Goal: Task Accomplishment & Management: Complete application form

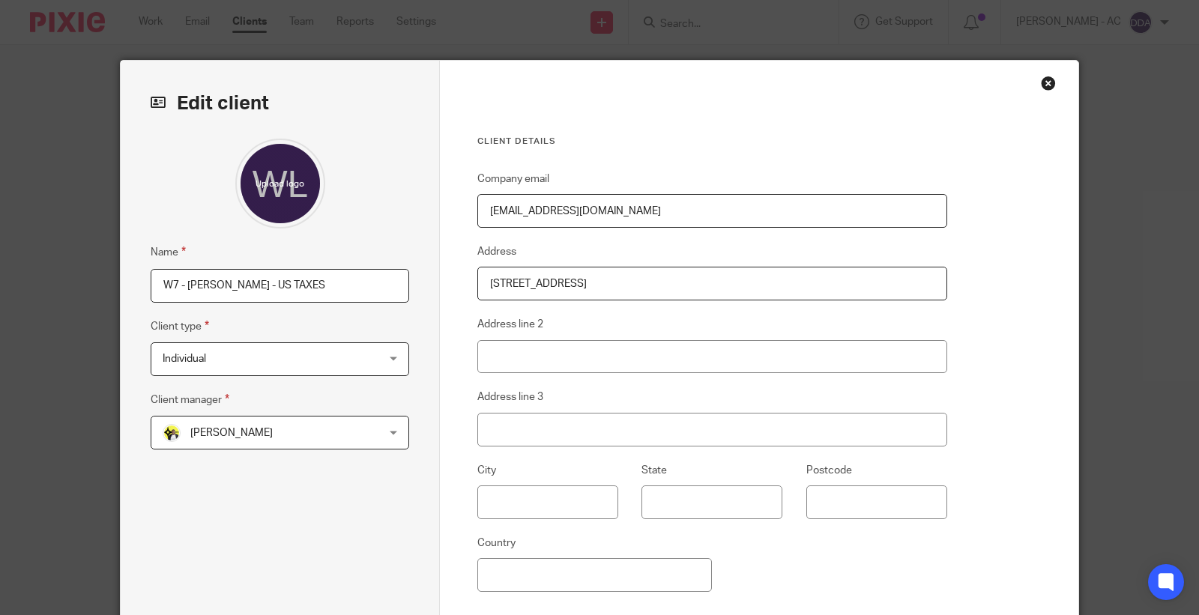
type input "C:\fakepath\Letitia Wrights.jpg"
click at [339, 198] on div at bounding box center [280, 184] width 259 height 90
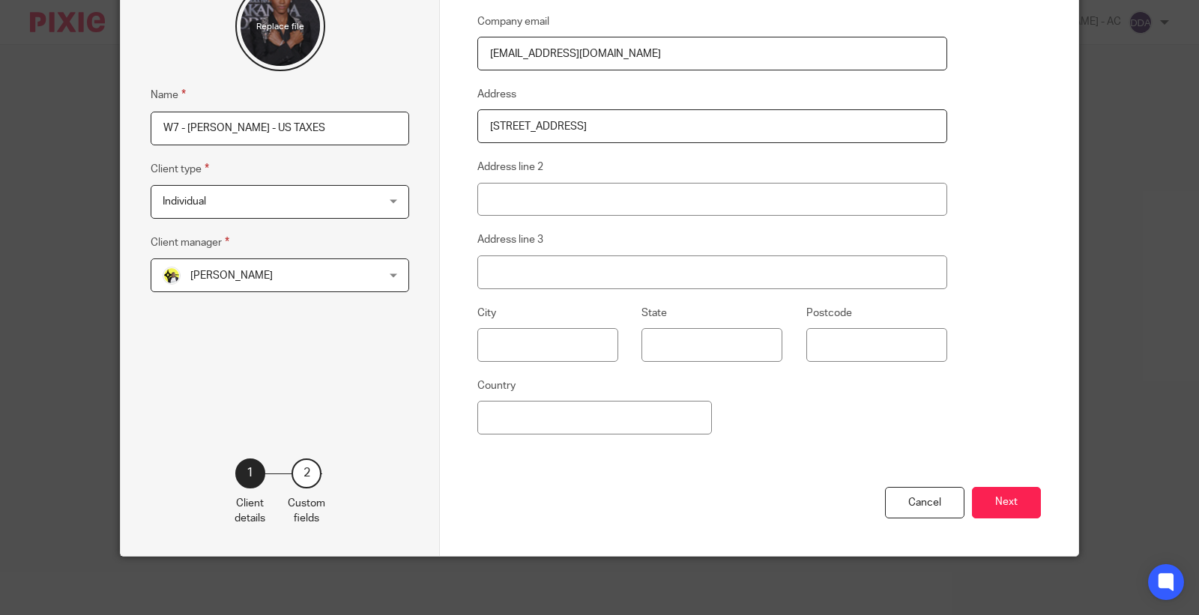
scroll to position [160, 0]
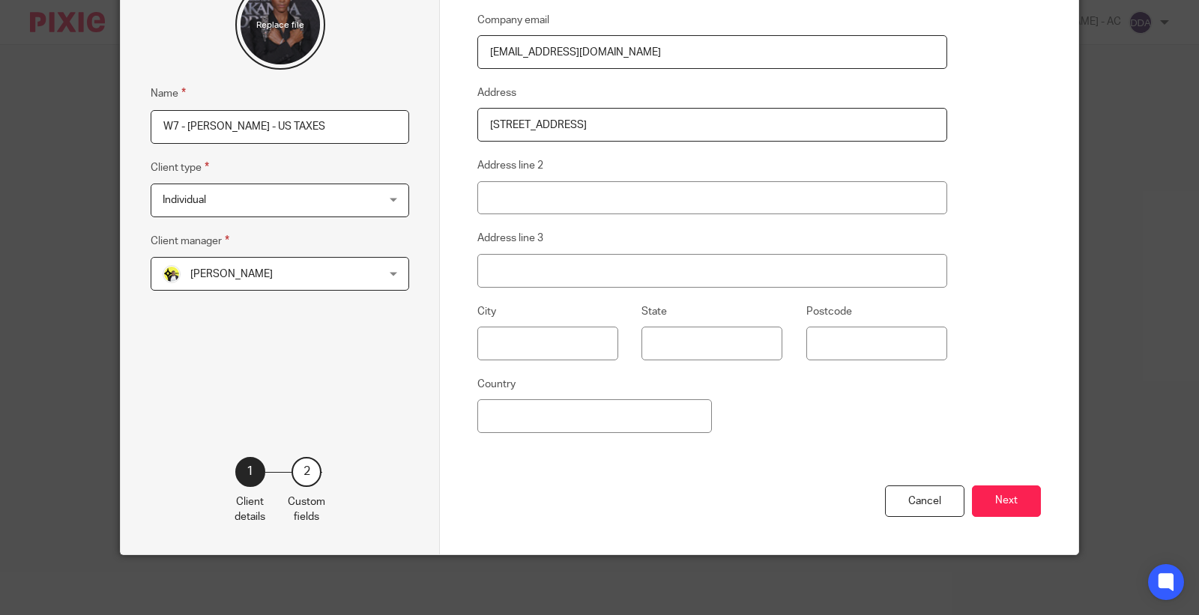
click at [1000, 486] on div "Cancel Next" at bounding box center [758, 521] width 563 height 70
click at [1001, 490] on button "Next" at bounding box center [1006, 502] width 69 height 32
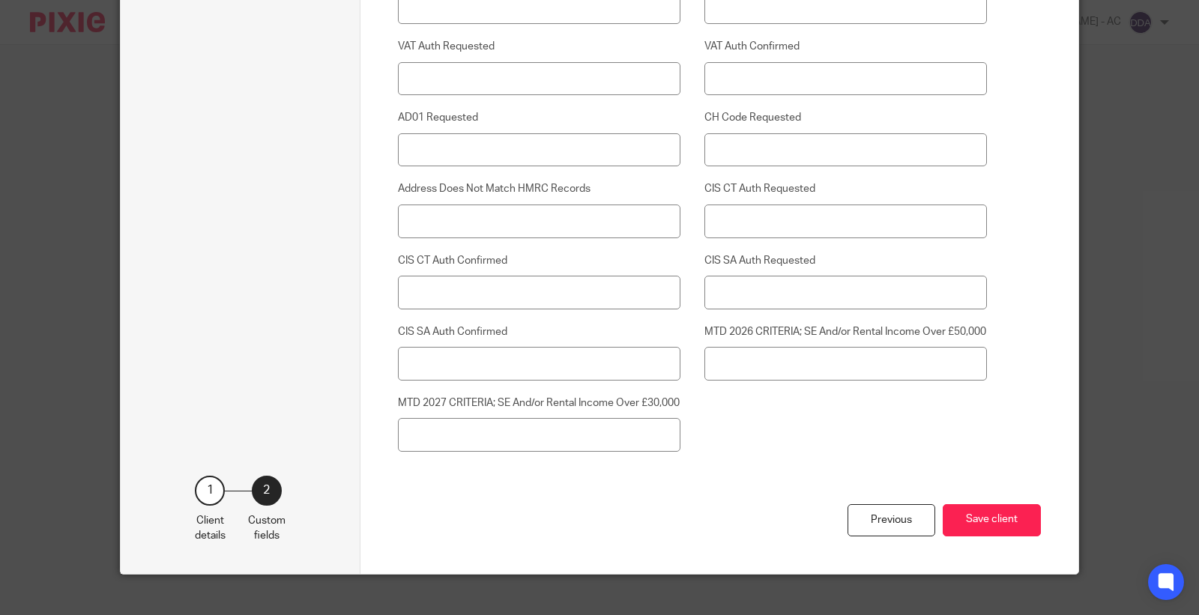
scroll to position [3887, 0]
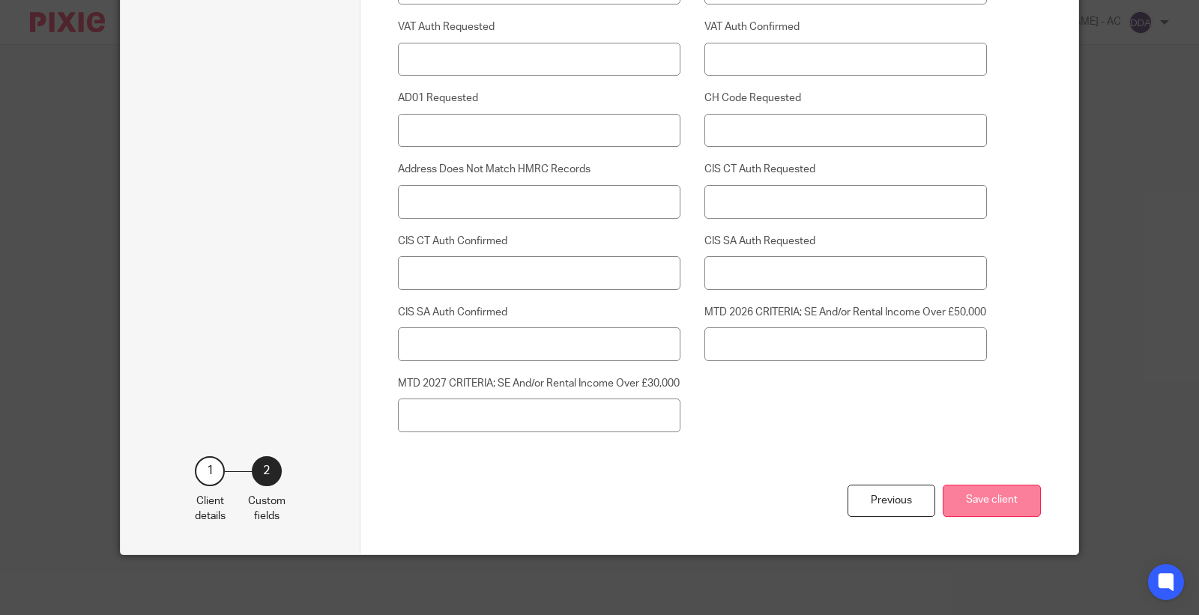
click at [977, 504] on button "Save client" at bounding box center [992, 501] width 98 height 32
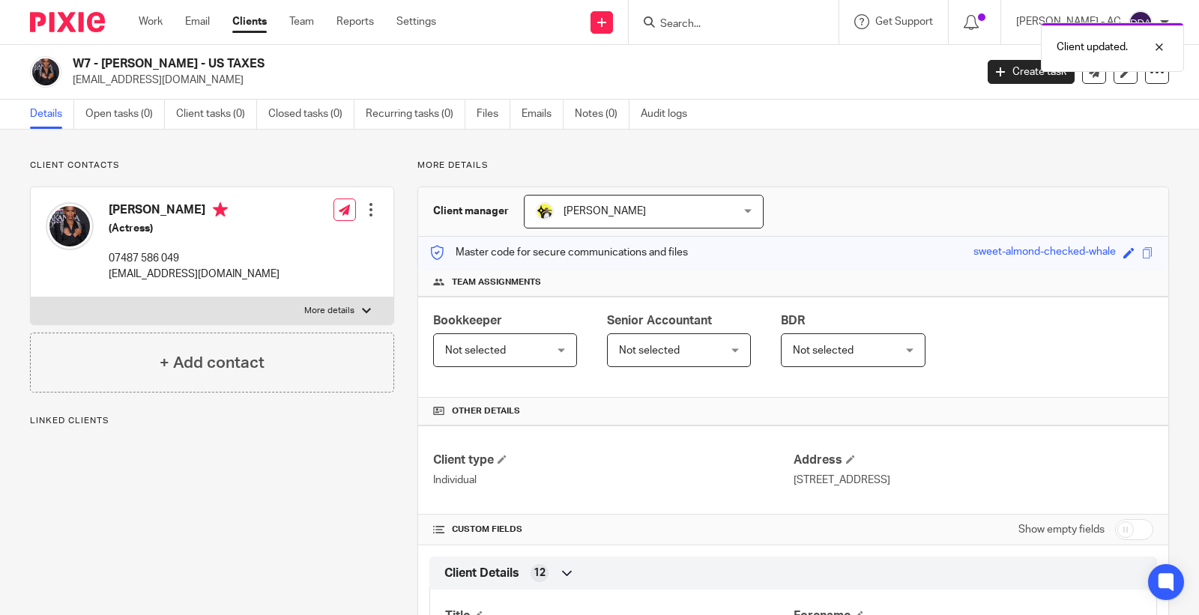
click at [489, 372] on div "Bookkeeper Not selected Not selected Not selected Abhay Jayswal Akhil Siby - Bi…" at bounding box center [793, 347] width 750 height 101
click at [523, 354] on span "Not selected" at bounding box center [497, 349] width 105 height 31
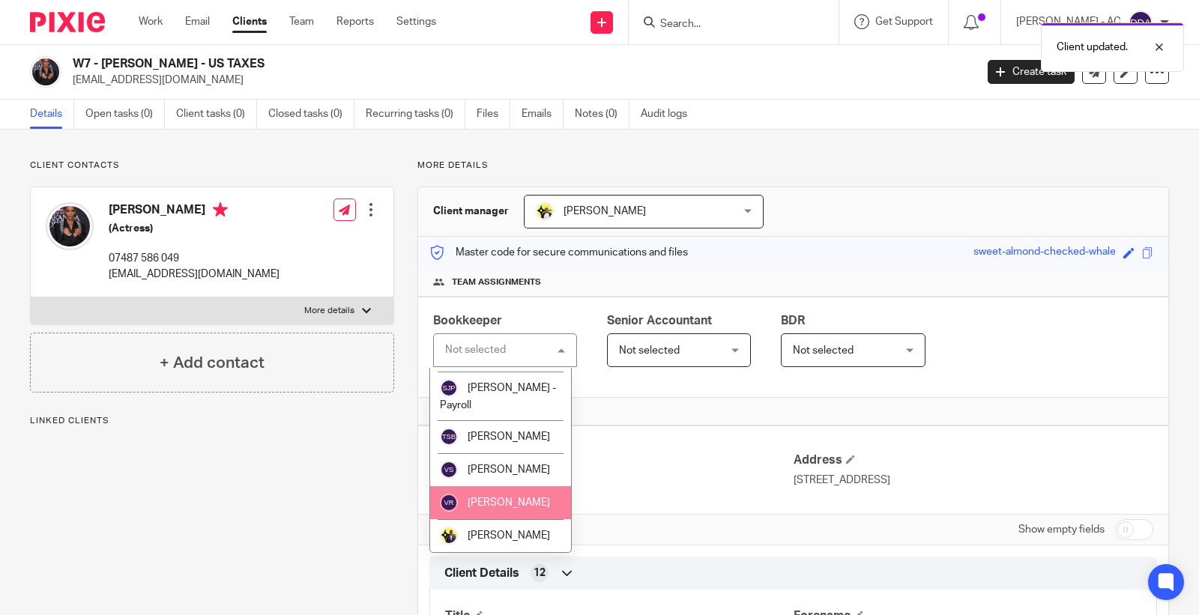
scroll to position [844, 0]
click at [506, 505] on span "[PERSON_NAME]" at bounding box center [509, 503] width 82 height 10
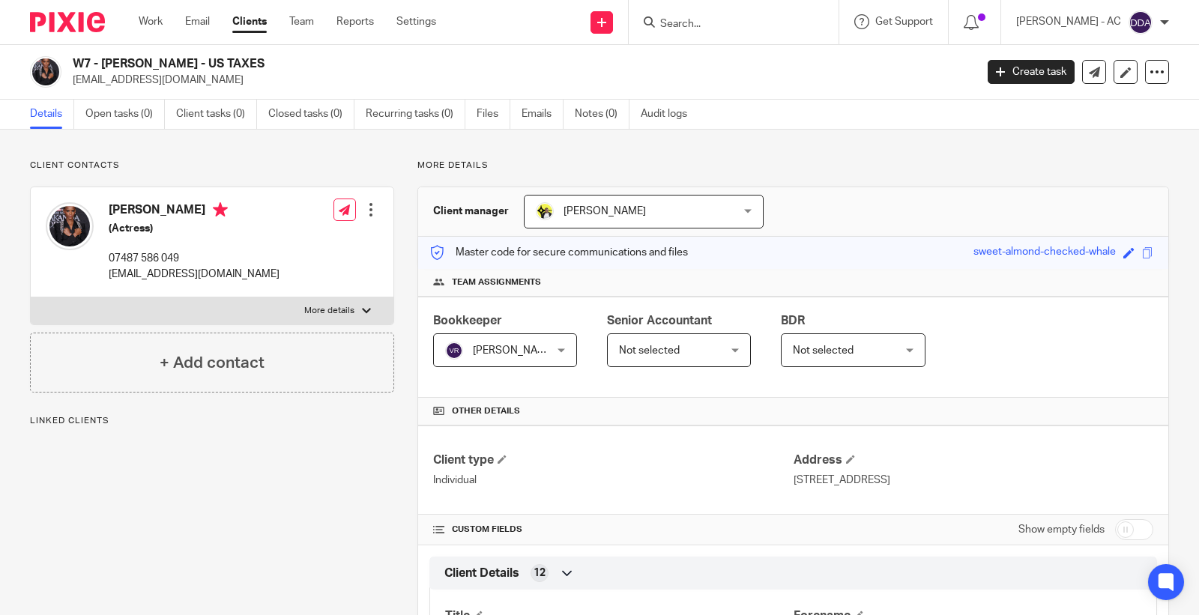
click at [839, 351] on span "Not selected" at bounding box center [823, 350] width 61 height 10
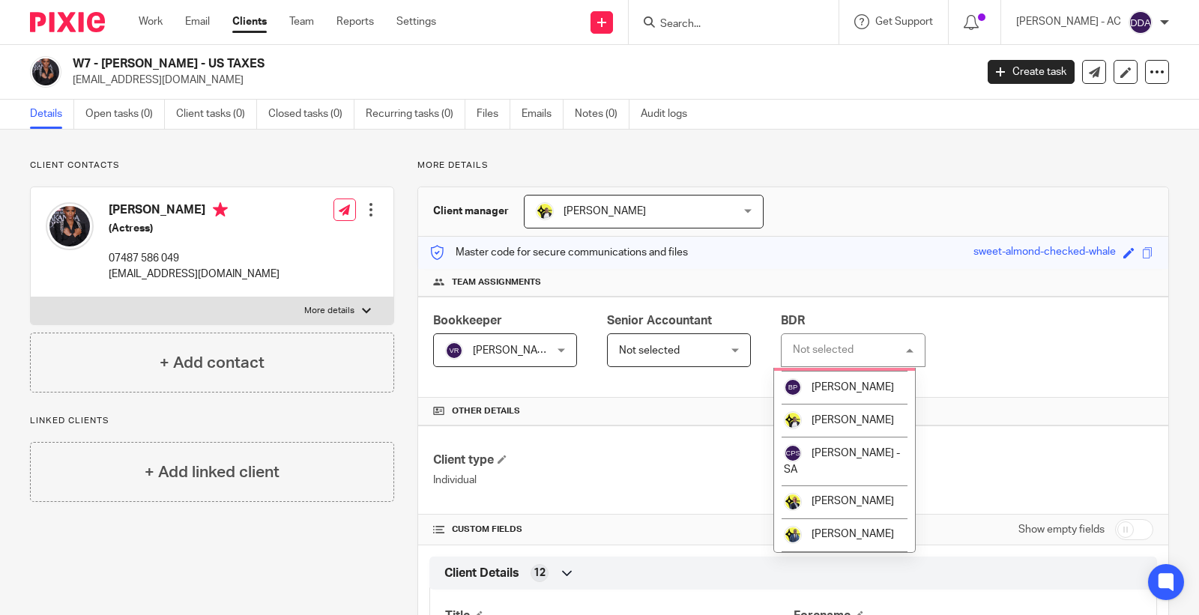
scroll to position [499, 0]
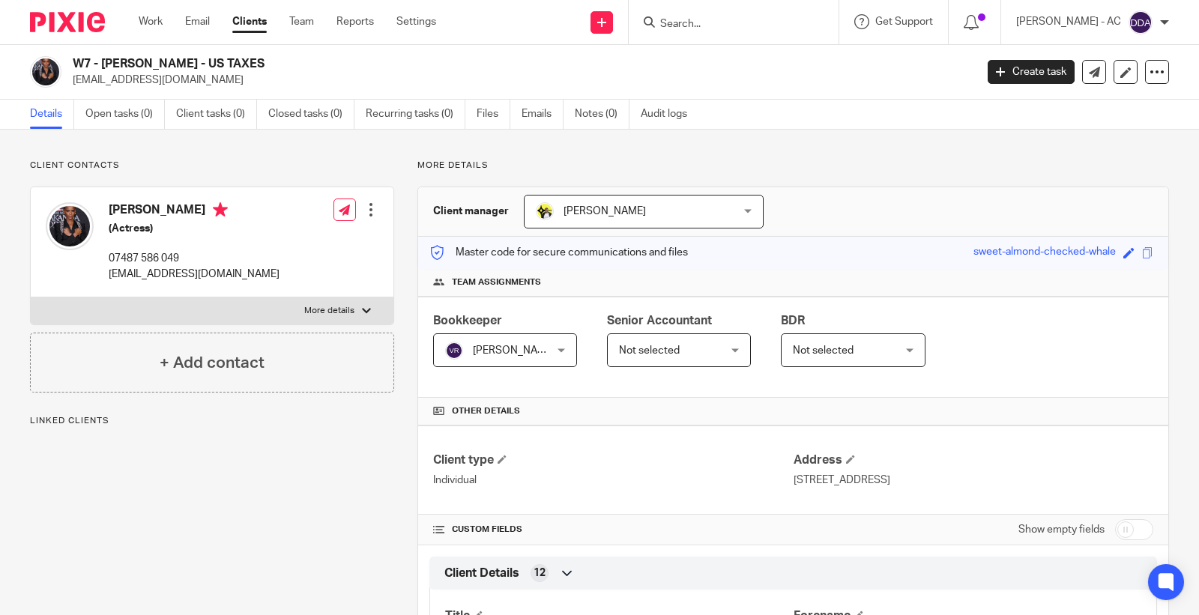
click at [839, 342] on span "Not selected" at bounding box center [845, 349] width 105 height 31
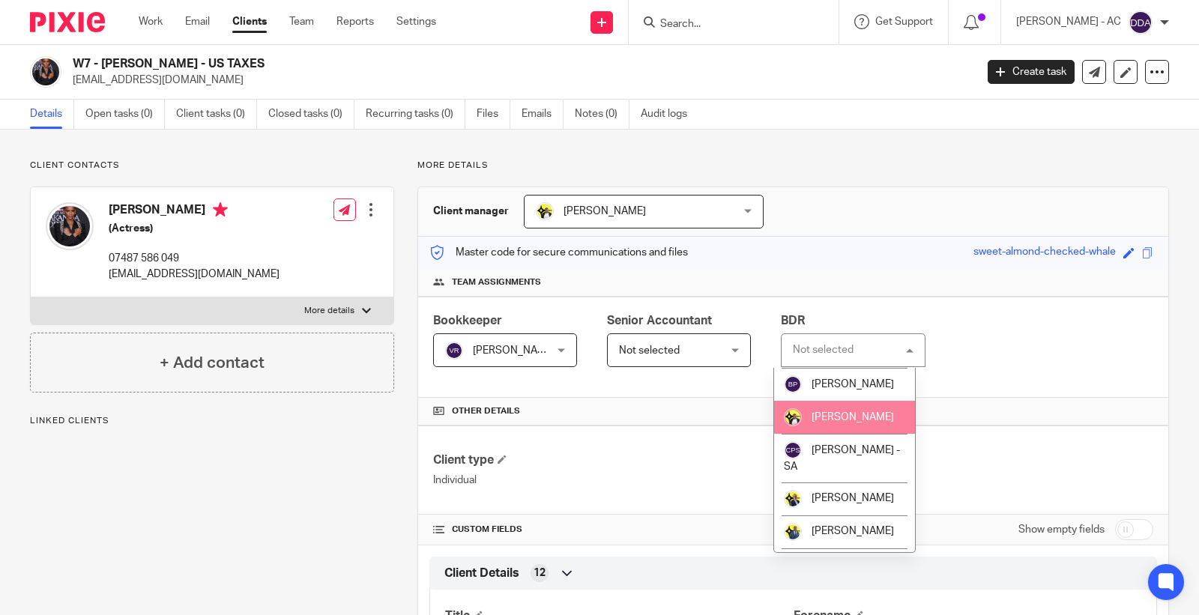
scroll to position [250, 0]
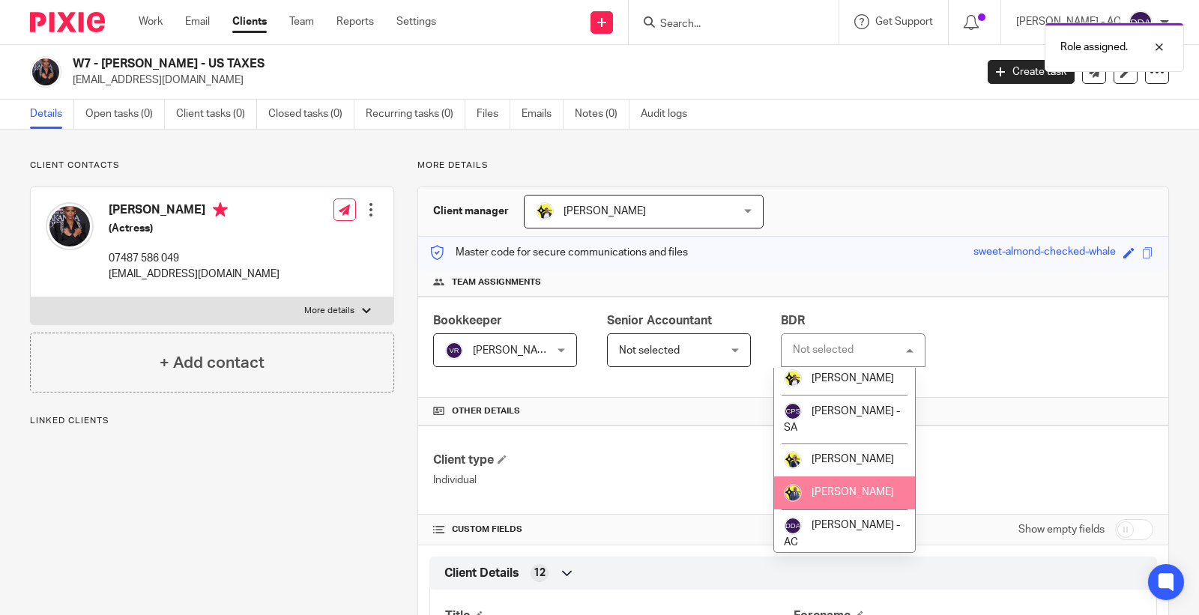
click at [848, 503] on li "Dennis Roehr" at bounding box center [844, 493] width 141 height 33
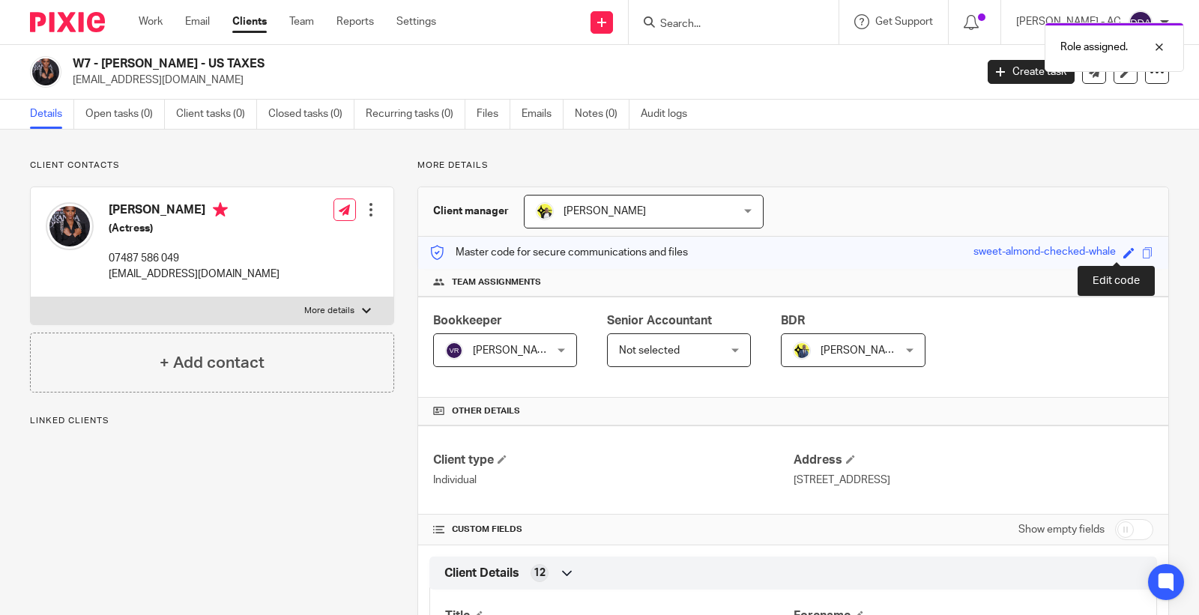
click at [1123, 255] on span at bounding box center [1128, 252] width 11 height 11
paste input "W7"
type input "W7"
click at [363, 217] on div at bounding box center [370, 209] width 15 height 15
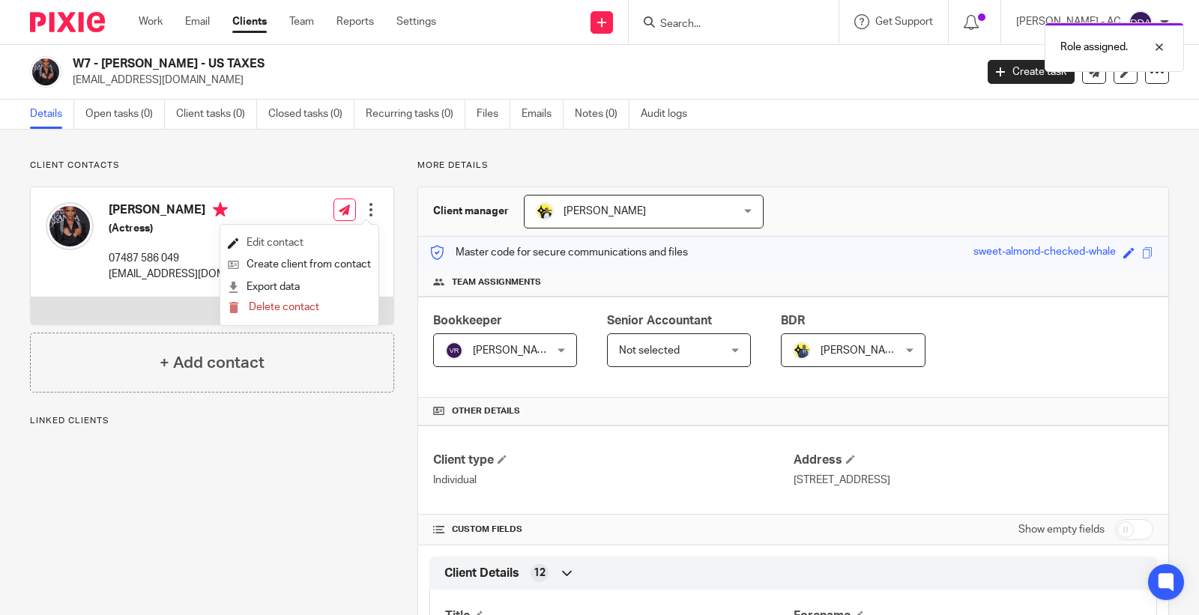
click at [244, 242] on link "Edit contact" at bounding box center [299, 243] width 143 height 22
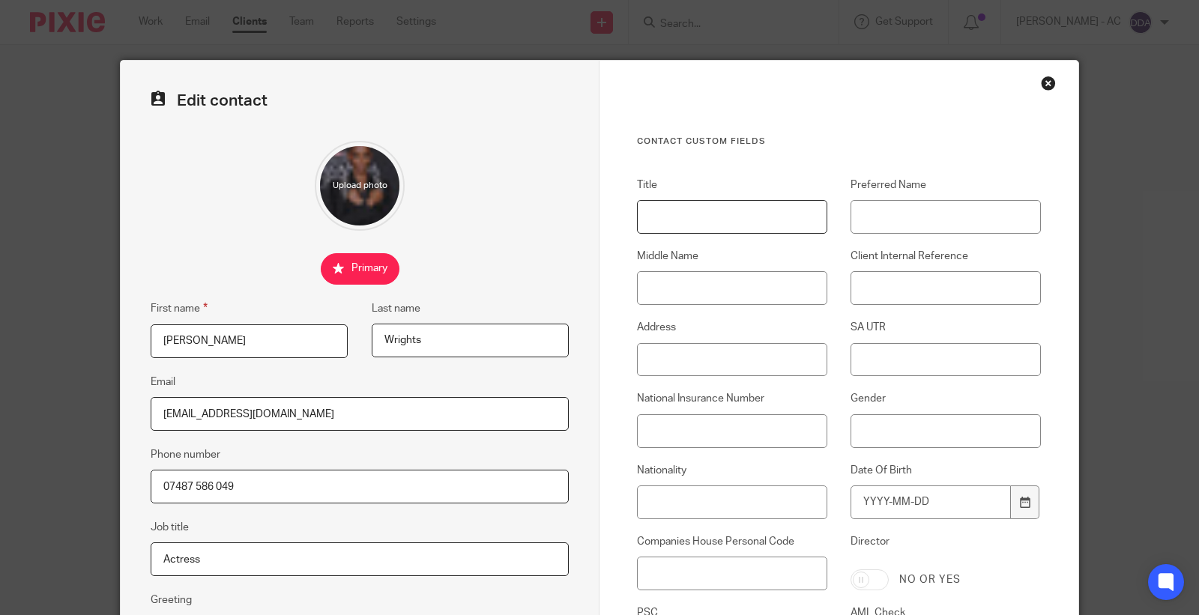
click at [792, 218] on input "Title" at bounding box center [732, 217] width 190 height 34
paste input "Miss"
type input "Miss"
click at [922, 208] on input "Preferred Name" at bounding box center [945, 217] width 190 height 34
paste input "[PERSON_NAME]"
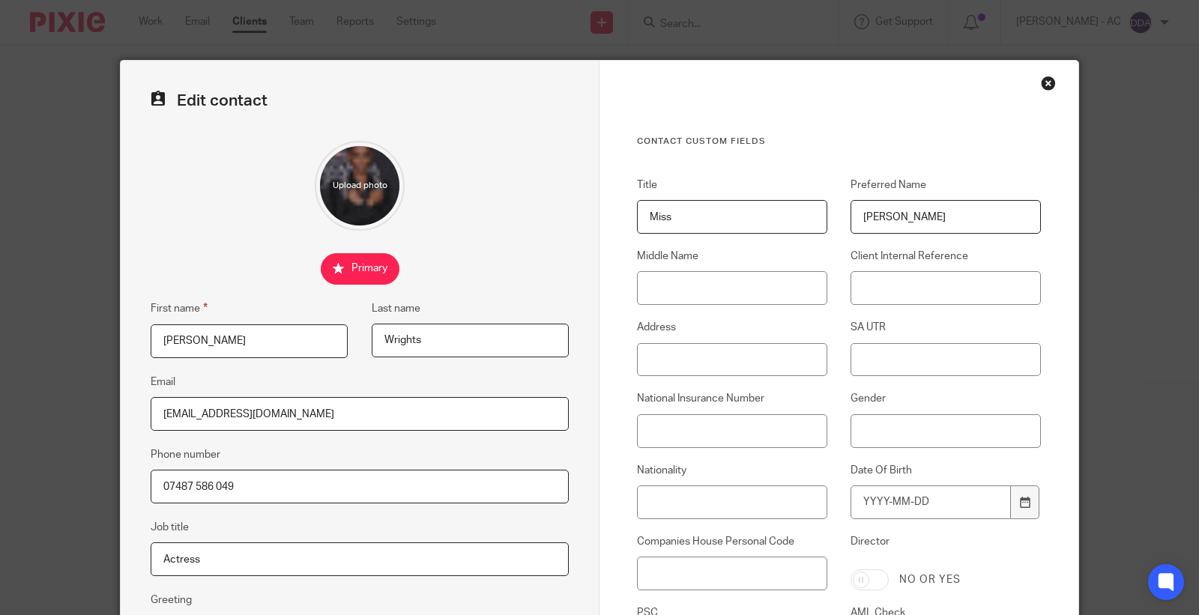
type input "[PERSON_NAME]"
click at [720, 300] on input "Middle Name" at bounding box center [732, 288] width 190 height 34
paste input "[PERSON_NAME]"
type input "[PERSON_NAME]"
click at [917, 294] on input "Client Internal Reference" at bounding box center [945, 288] width 190 height 34
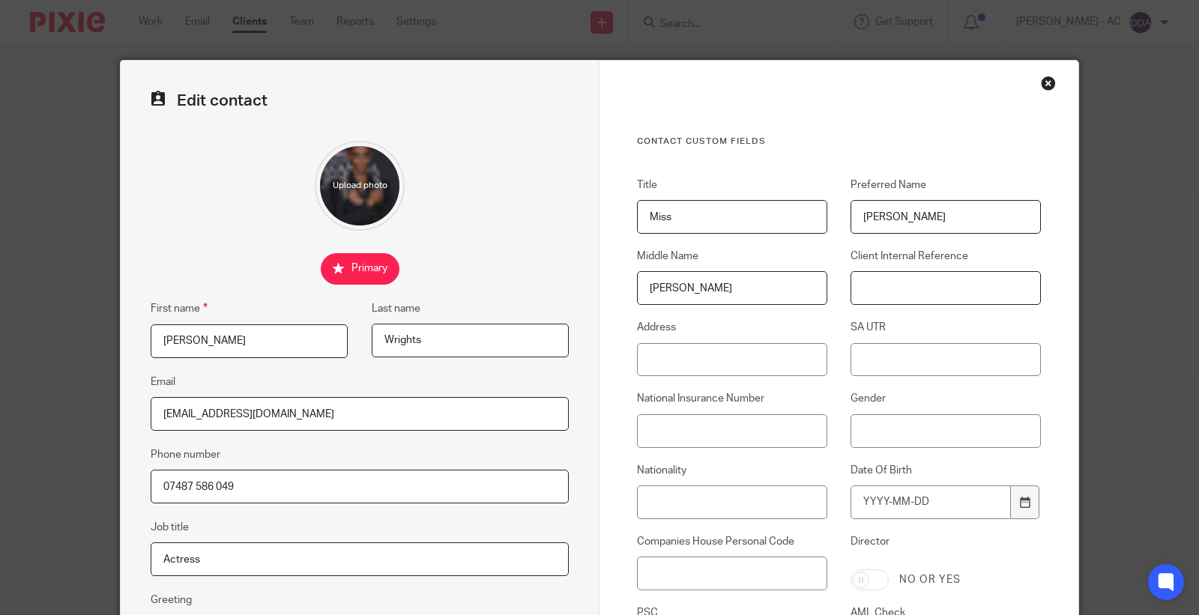
paste input "W7"
type input "W7"
click at [768, 378] on div "Title Miss Preferred Name Letitia Middle Name Michelle Client Internal Referenc…" at bounding box center [827, 458] width 427 height 561
click at [766, 369] on input "Address" at bounding box center [732, 360] width 190 height 34
paste input "[STREET_ADDRESS]"
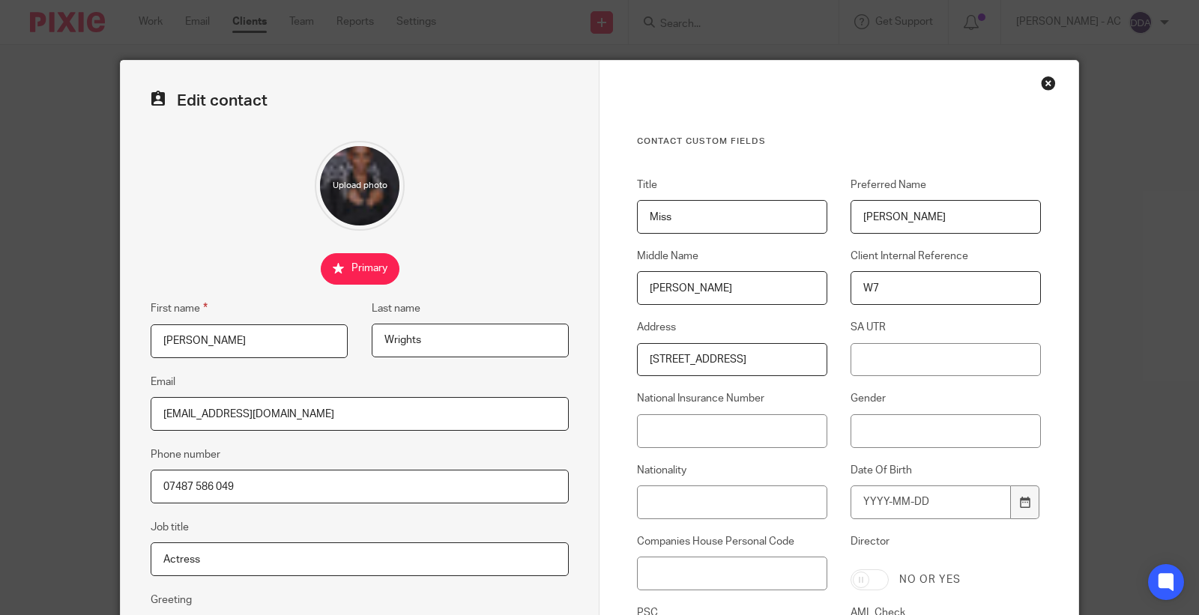
scroll to position [0, 57]
type input "[STREET_ADDRESS]"
click at [917, 358] on input "SA UTR" at bounding box center [945, 360] width 190 height 34
paste input "12625 35607"
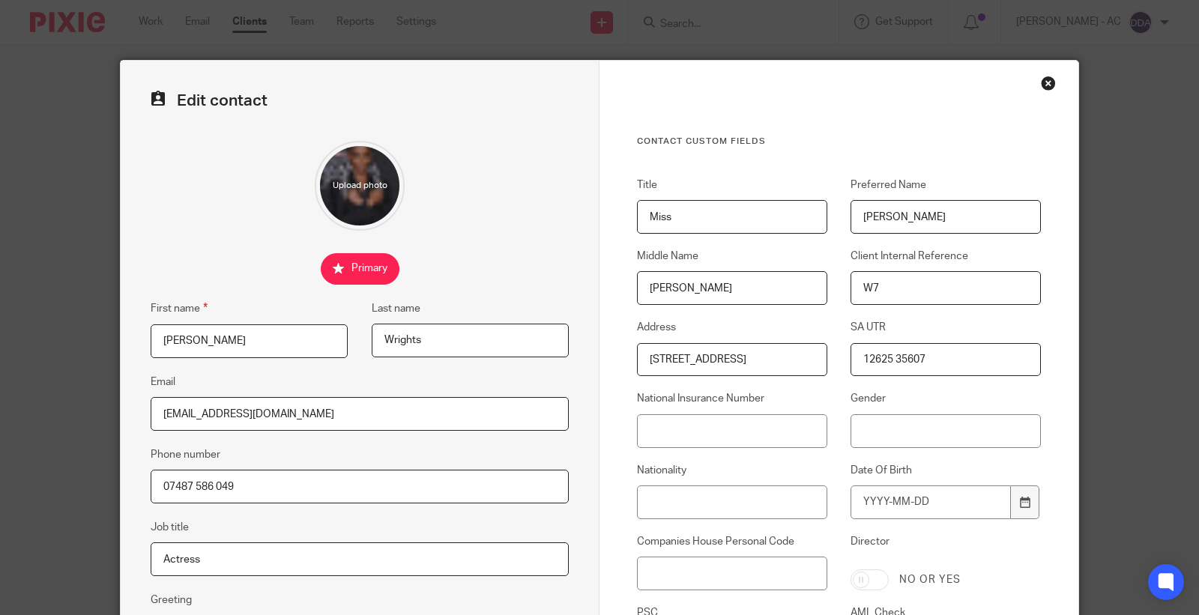
type input "12625 35607"
click at [907, 433] on input "Gender" at bounding box center [945, 431] width 190 height 34
type input "[DEMOGRAPHIC_DATA]"
click at [859, 498] on input "Date Of Birth" at bounding box center [930, 503] width 160 height 34
type input "1993-10-31"
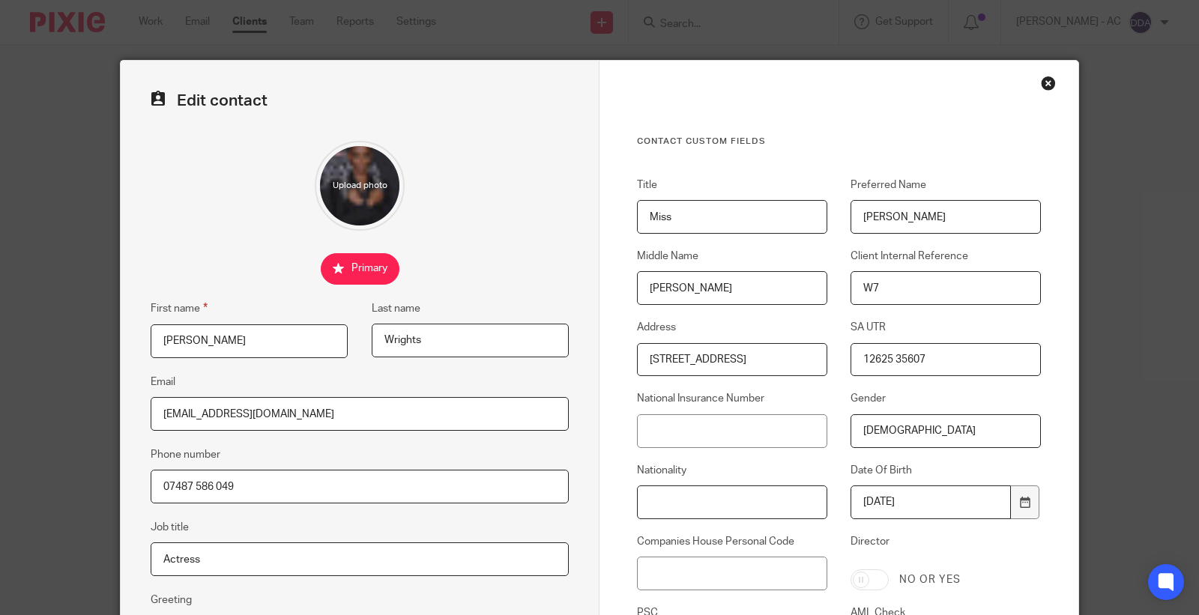
click at [730, 500] on input "Nationality" at bounding box center [732, 503] width 190 height 34
paste input "SP922818C"
type input "SP922818C"
click at [692, 426] on input "National Insurance Number" at bounding box center [732, 431] width 190 height 34
paste input "SP922818C"
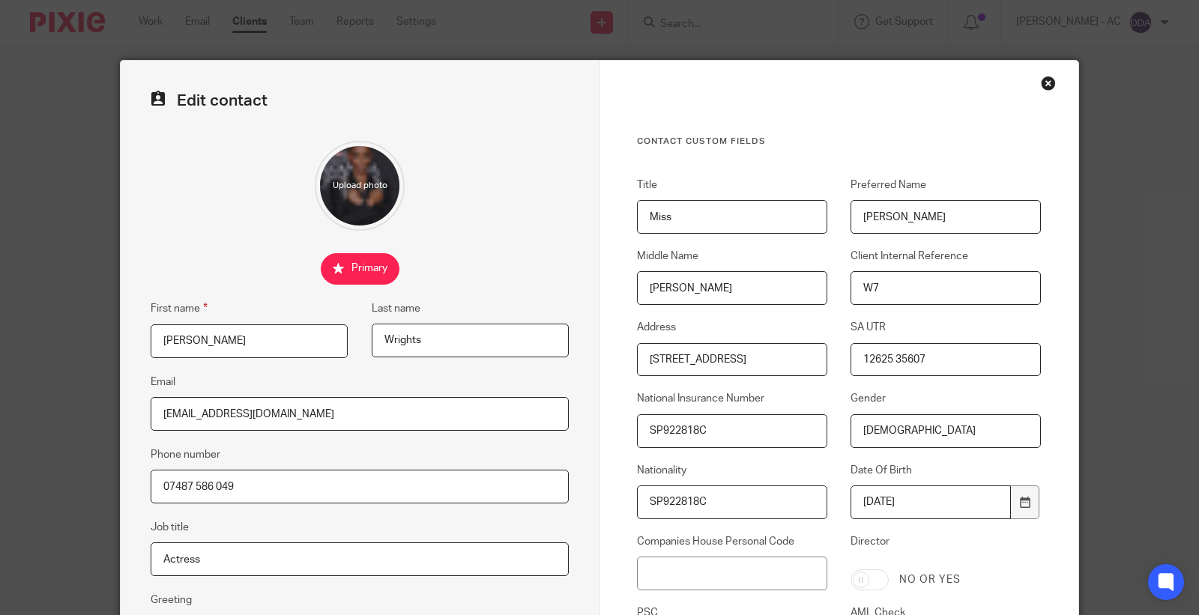
type input "SP922818C"
drag, startPoint x: 743, startPoint y: 507, endPoint x: 504, endPoint y: 510, distance: 239.0
click at [514, 513] on form "Edit contact First name Letitia Last name Wrights Email w3@threesixteenproducti…" at bounding box center [600, 435] width 958 height 748
paste input "British"
type input "British"
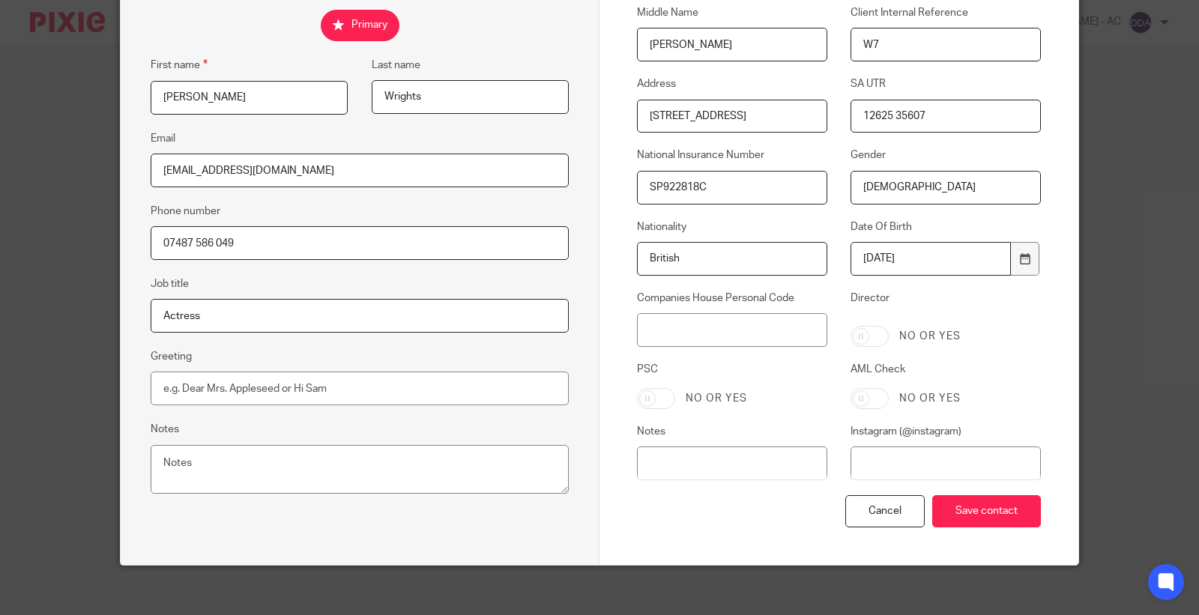
scroll to position [250, 0]
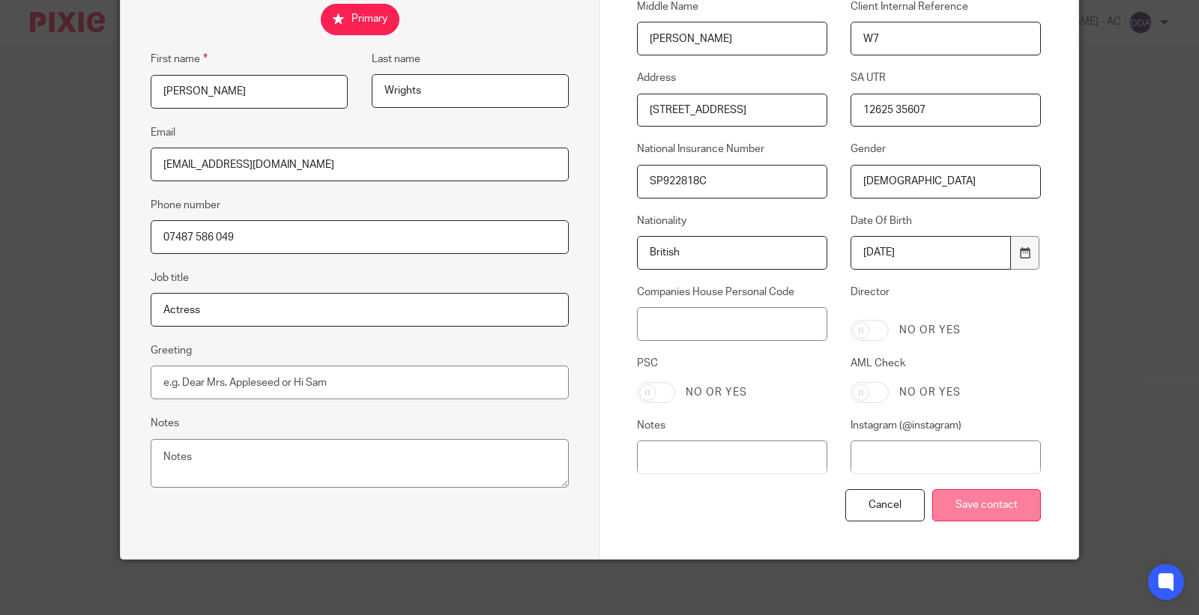
click at [986, 499] on input "Save contact" at bounding box center [986, 505] width 109 height 32
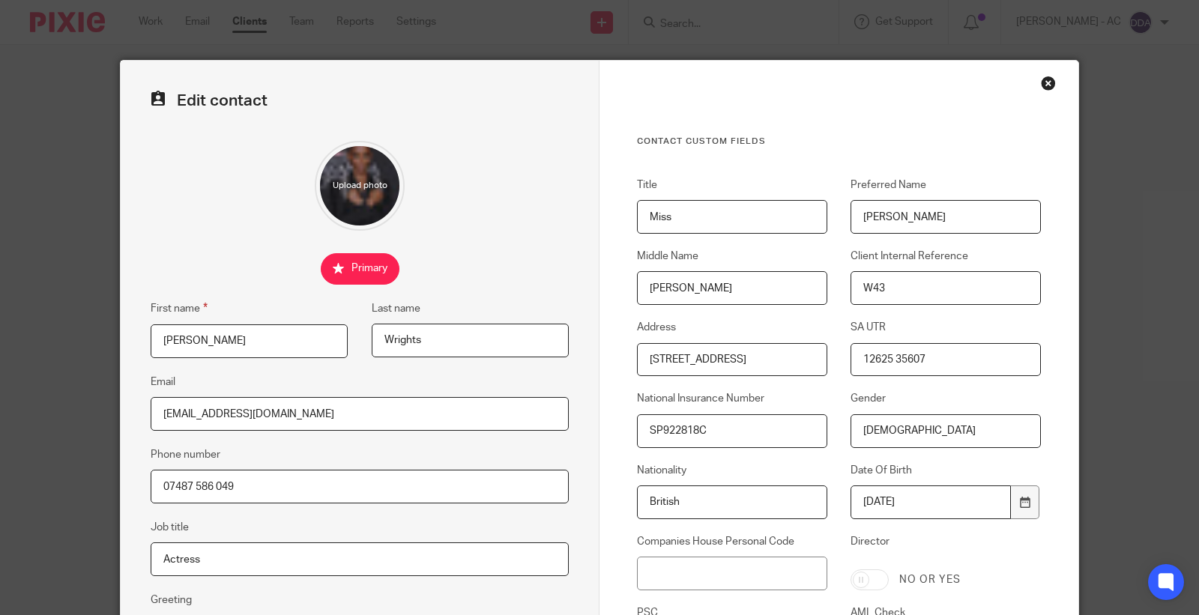
drag, startPoint x: 1042, startPoint y: 80, endPoint x: 590, endPoint y: 78, distance: 451.8
click at [1042, 81] on div "Close this dialog window" at bounding box center [1048, 83] width 15 height 15
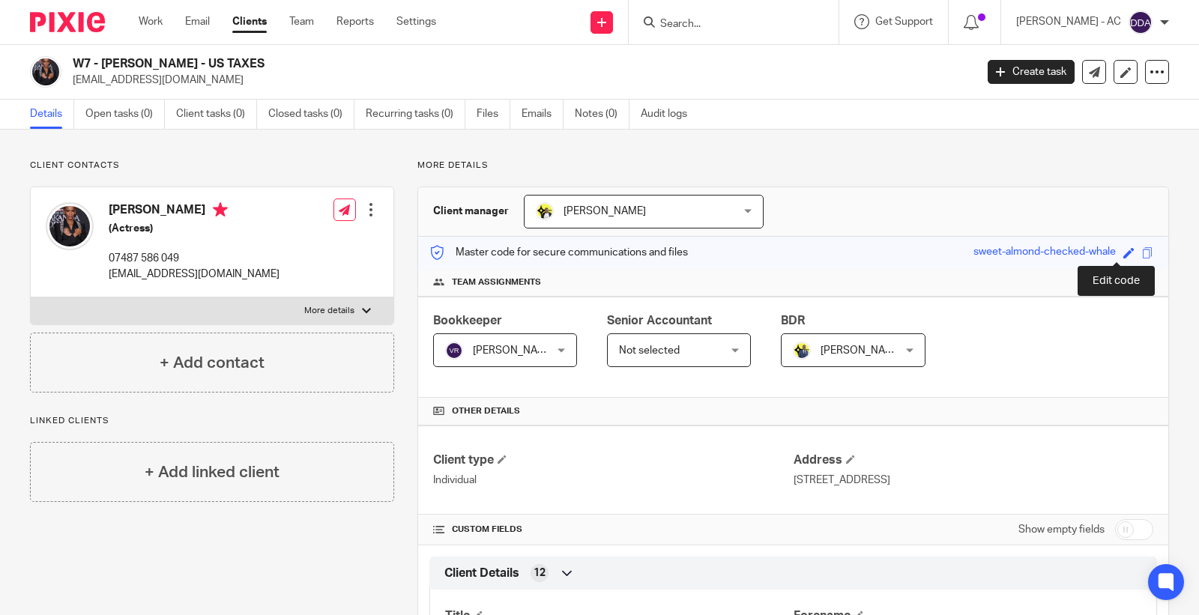
click at [1123, 252] on span at bounding box center [1128, 252] width 11 height 11
paste input "W7"
type input "W7"
click at [1098, 251] on link "Save" at bounding box center [1101, 252] width 23 height 15
type input "W7"
